Goal: Book appointment/travel/reservation

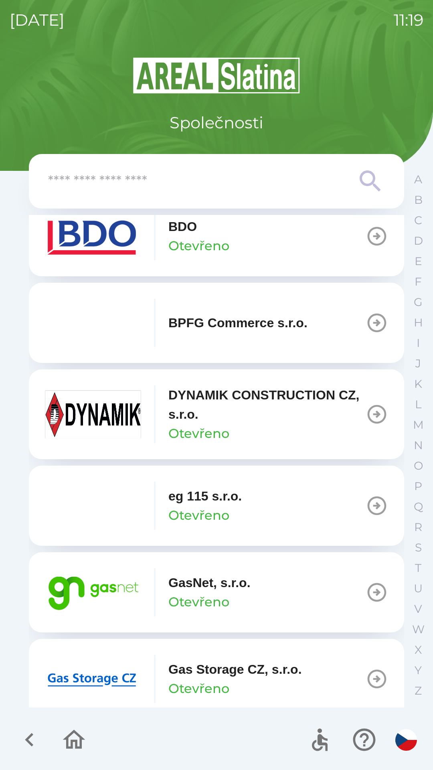
scroll to position [289, 0]
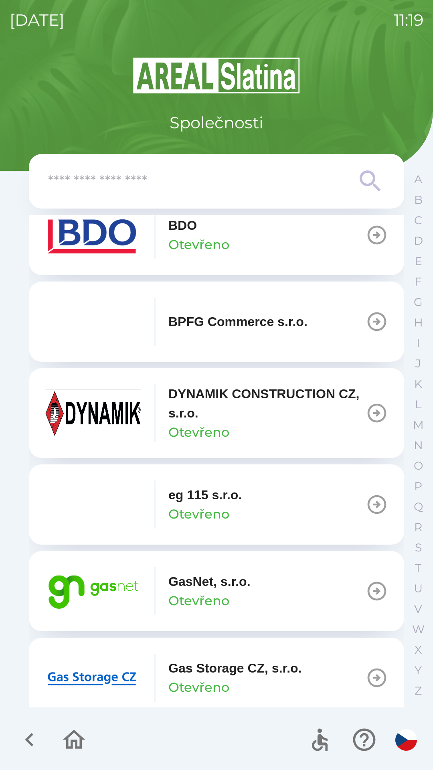
click at [206, 595] on p "Otevřeno" at bounding box center [198, 600] width 61 height 19
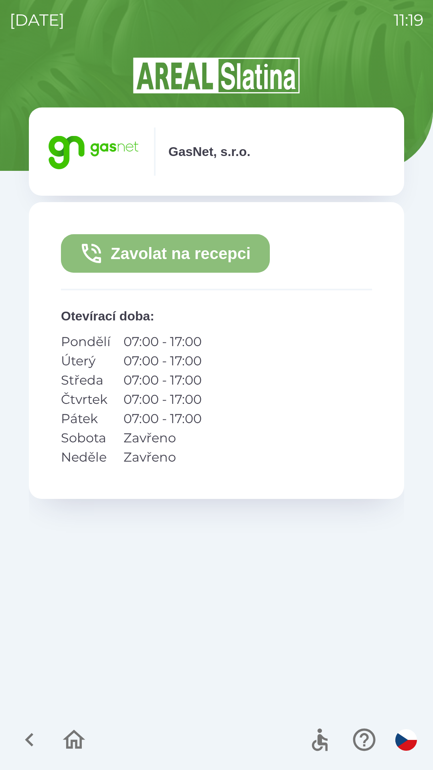
click at [168, 255] on button "Zavolat na recepci" at bounding box center [165, 253] width 209 height 38
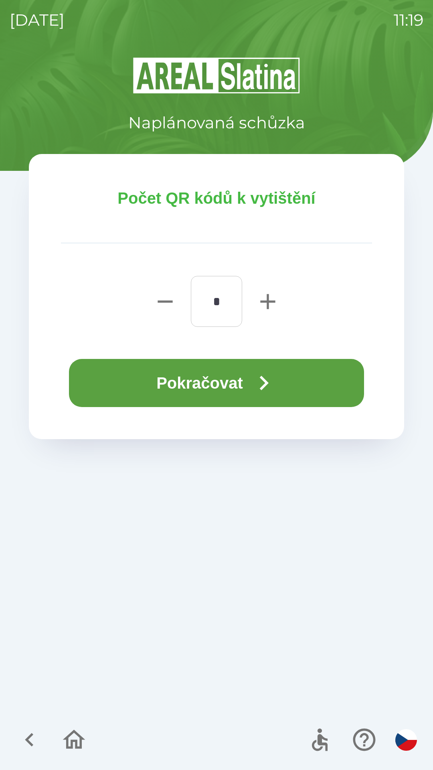
click at [203, 386] on button "Pokračovat" at bounding box center [216, 383] width 295 height 48
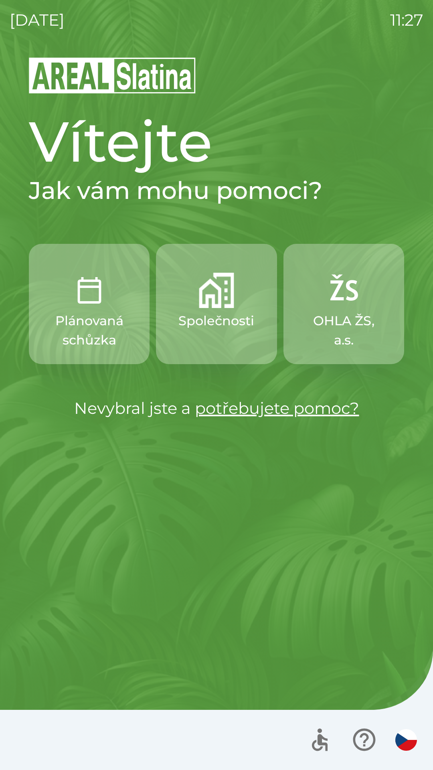
click at [205, 330] on p "Společnosti" at bounding box center [216, 320] width 76 height 19
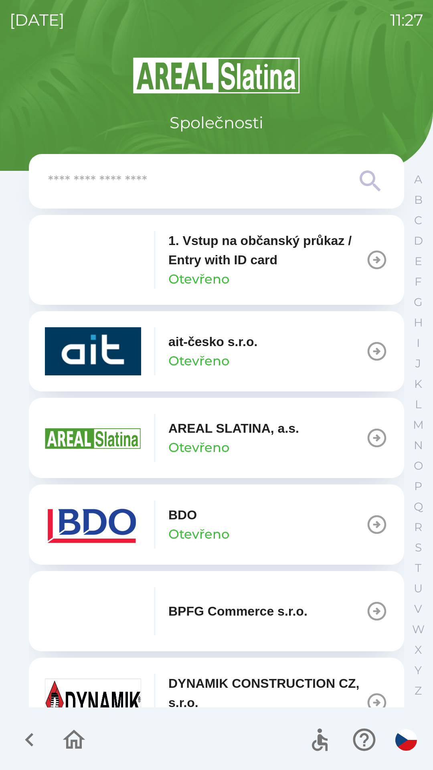
click at [96, 506] on img "button" at bounding box center [93, 524] width 96 height 48
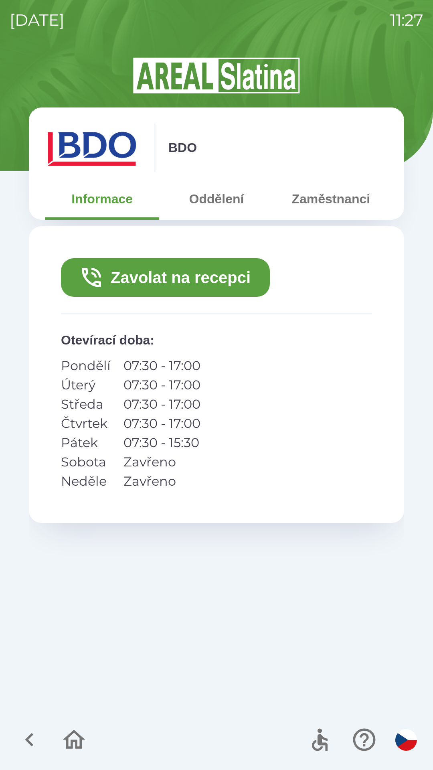
click at [172, 279] on button "Zavolat na recepci" at bounding box center [165, 277] width 209 height 38
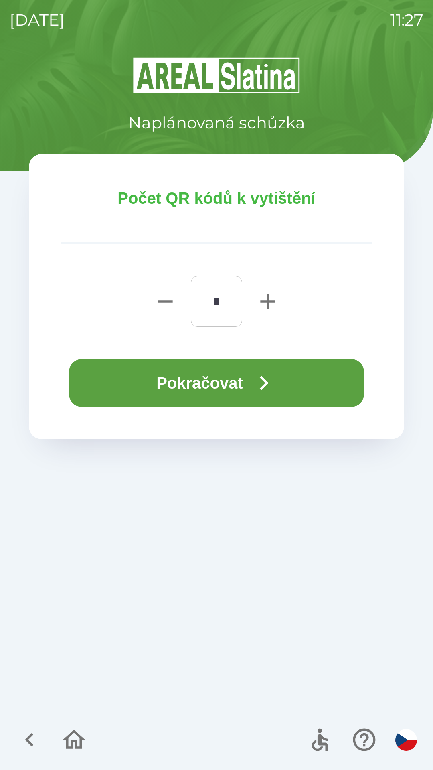
click at [299, 377] on button "Pokračovat" at bounding box center [216, 383] width 295 height 48
